Goal: Transaction & Acquisition: Purchase product/service

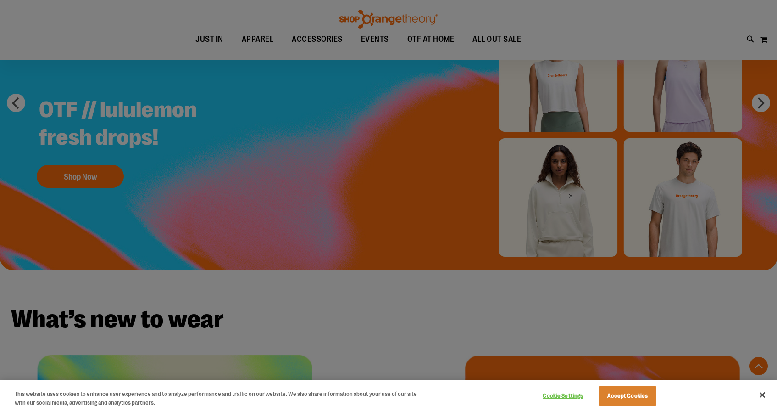
scroll to position [813, 0]
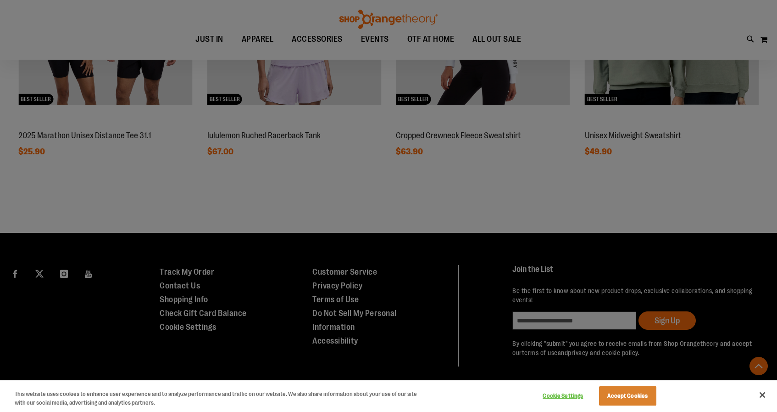
click at [323, 34] on div at bounding box center [388, 206] width 777 height 412
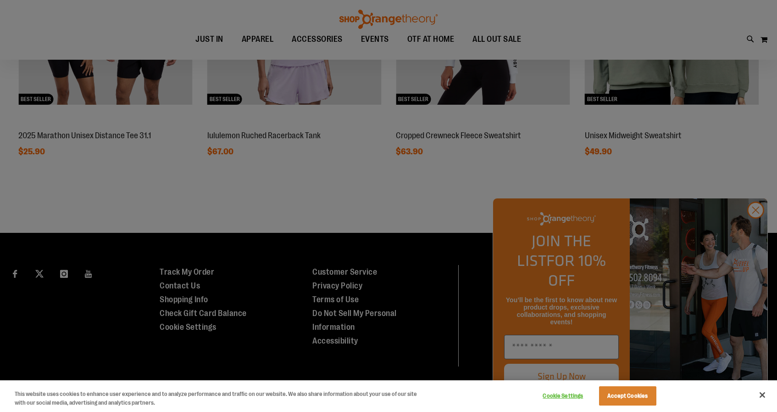
click at [319, 39] on div at bounding box center [388, 206] width 777 height 412
click at [755, 230] on div at bounding box center [388, 206] width 777 height 412
click at [629, 397] on button "Accept Cookies" at bounding box center [627, 395] width 57 height 19
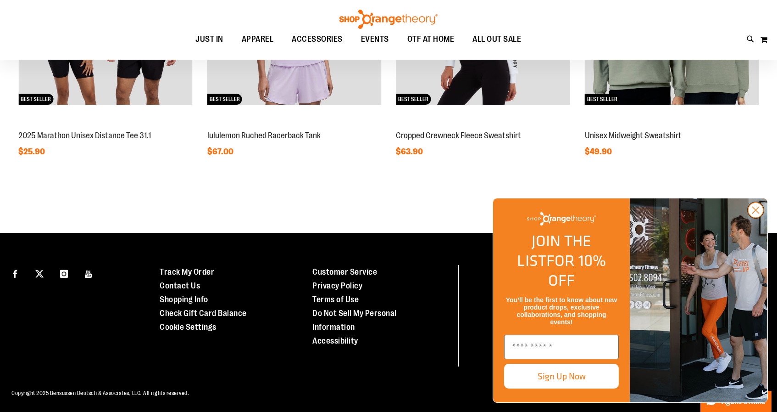
click at [753, 217] on circle "Close dialog" at bounding box center [755, 209] width 15 height 15
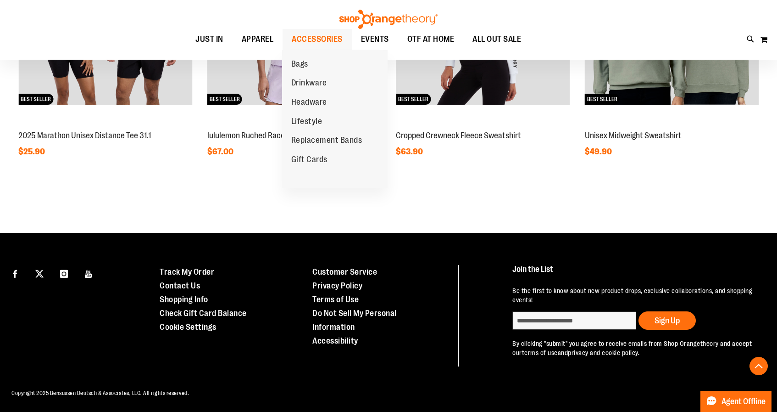
click at [317, 42] on span "ACCESSORIES" at bounding box center [317, 39] width 51 height 21
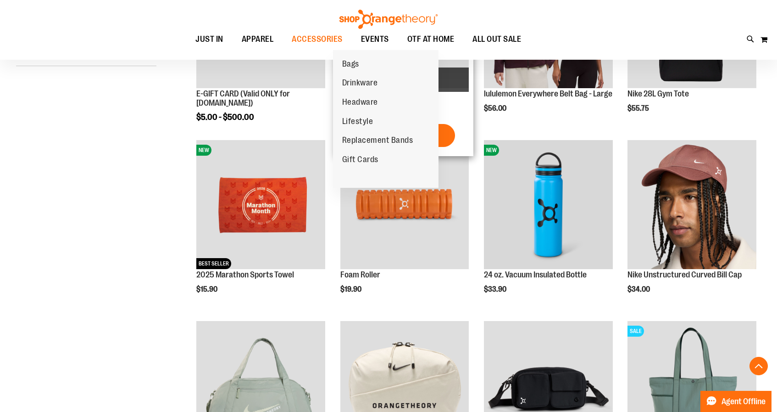
scroll to position [229, 0]
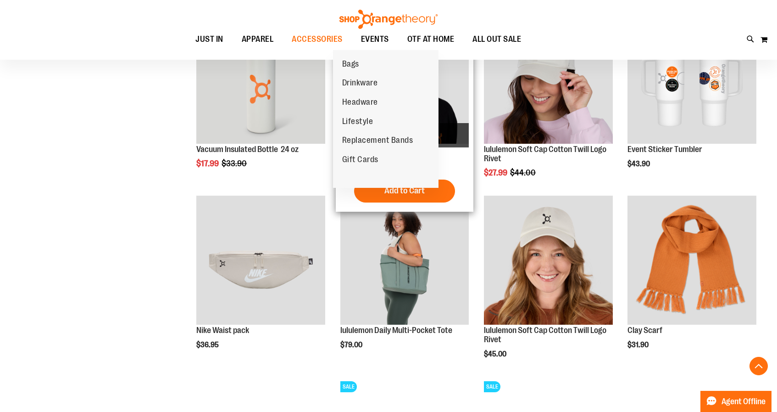
scroll to position [715, 0]
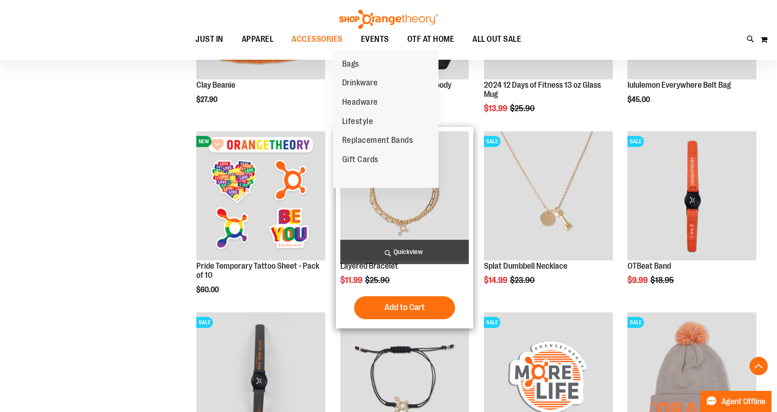
scroll to position [1141, 0]
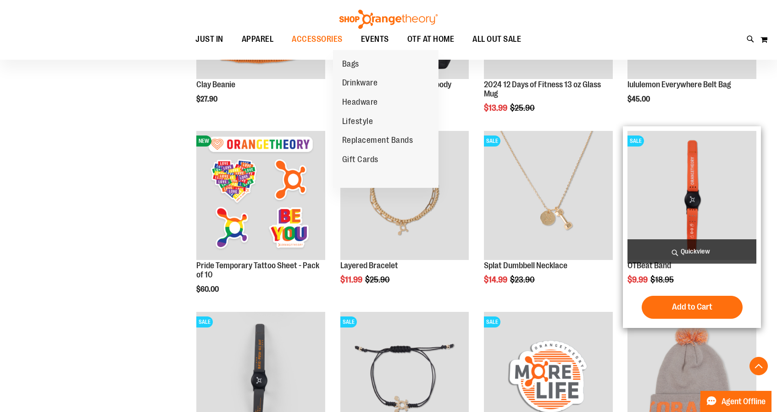
click at [695, 174] on img "product" at bounding box center [692, 195] width 129 height 129
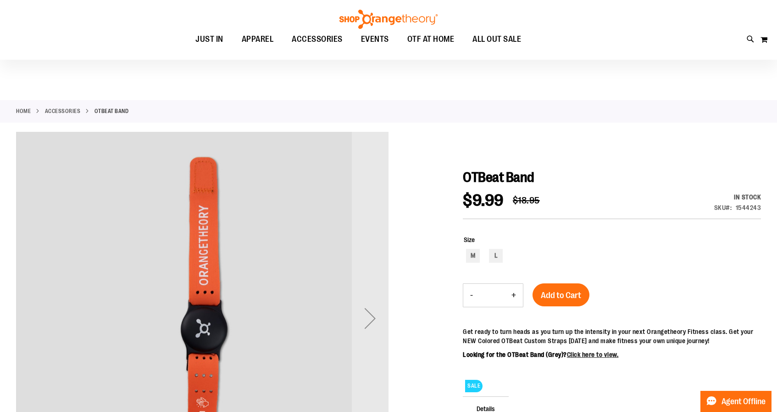
scroll to position [3, 0]
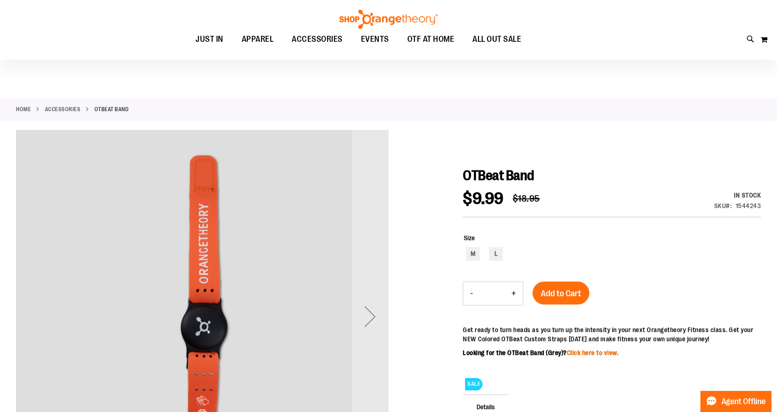
click at [582, 353] on link "Click here to view." at bounding box center [593, 352] width 52 height 7
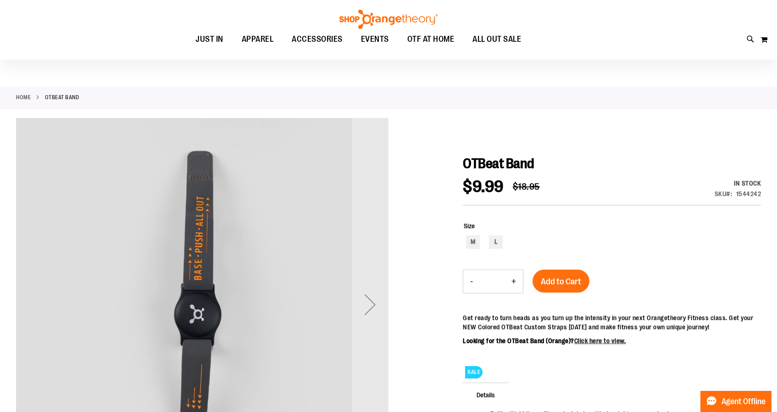
scroll to position [18, 0]
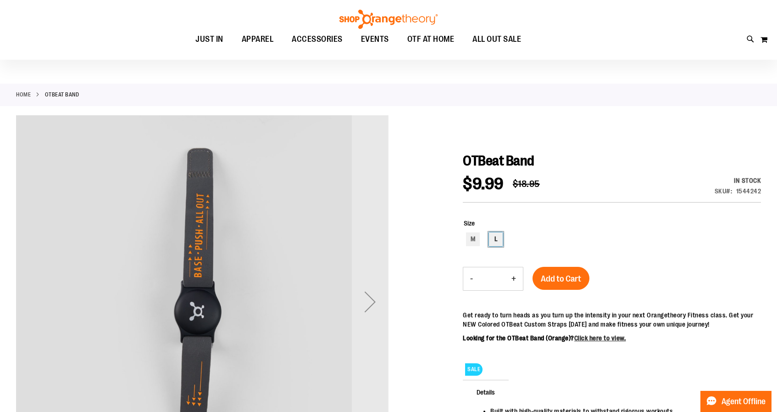
click at [496, 239] on div "L" at bounding box center [496, 239] width 14 height 14
type input "***"
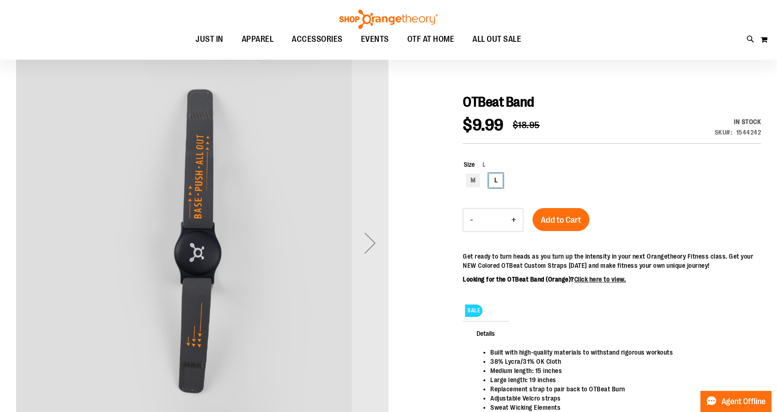
scroll to position [74, 0]
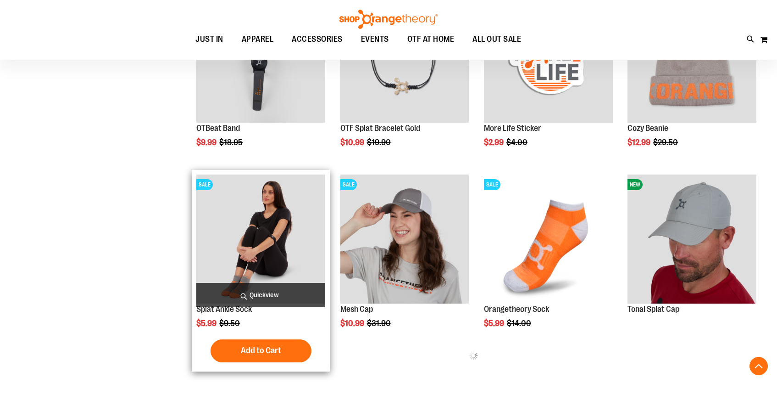
scroll to position [238, 0]
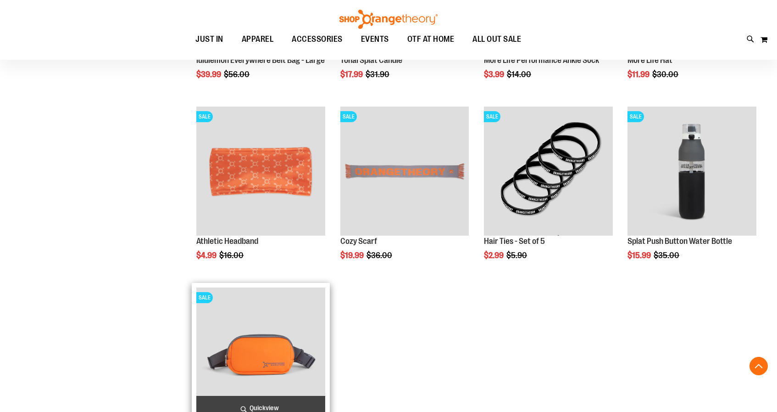
scroll to position [1086, 0]
